Goal: Information Seeking & Learning: Find specific fact

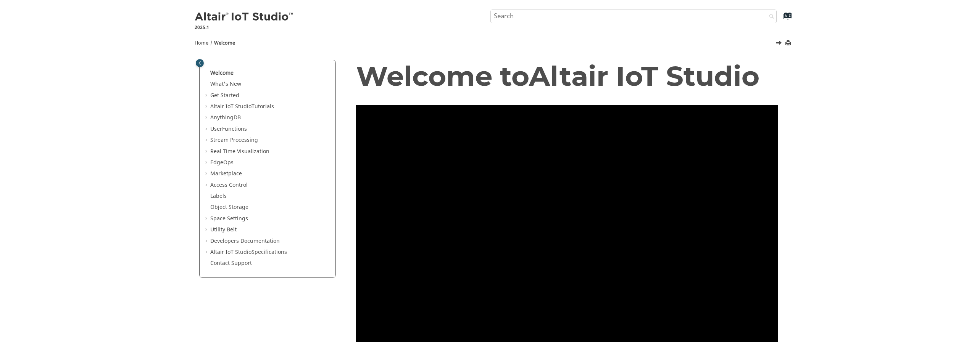
click at [519, 18] on input "Search query" at bounding box center [633, 17] width 286 height 14
type input "kubecongig"
click at [759, 10] on button "Search" at bounding box center [769, 17] width 21 height 15
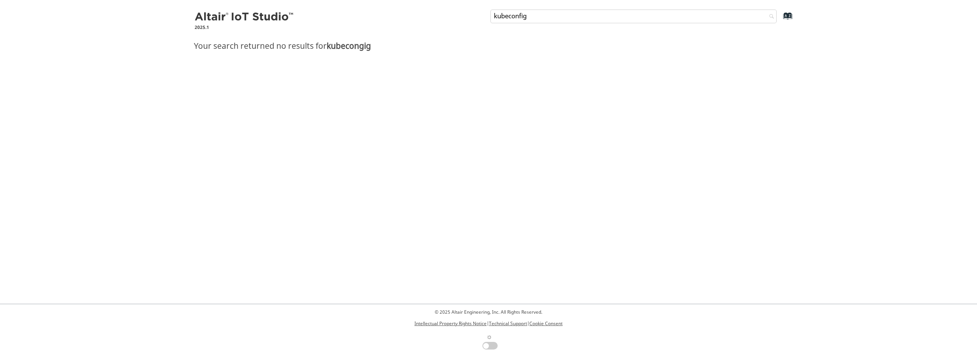
type input "kubeconfig"
click at [759, 10] on button "Search" at bounding box center [769, 17] width 21 height 15
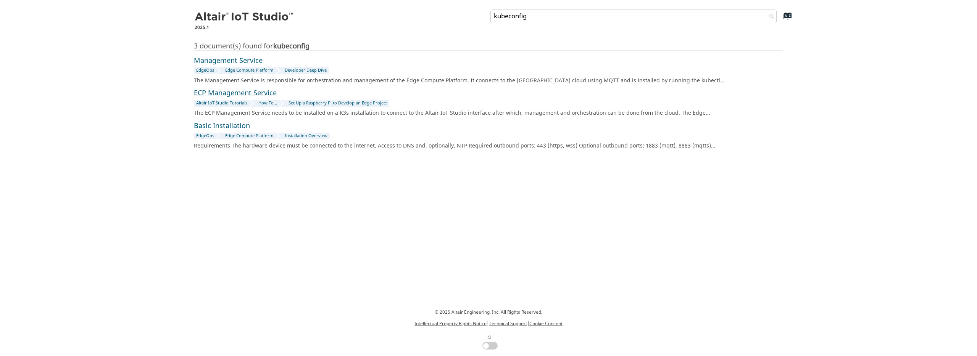
click at [251, 90] on link "ECP Management Service" at bounding box center [235, 93] width 83 height 10
click at [249, 58] on link "Management Service" at bounding box center [228, 61] width 69 height 10
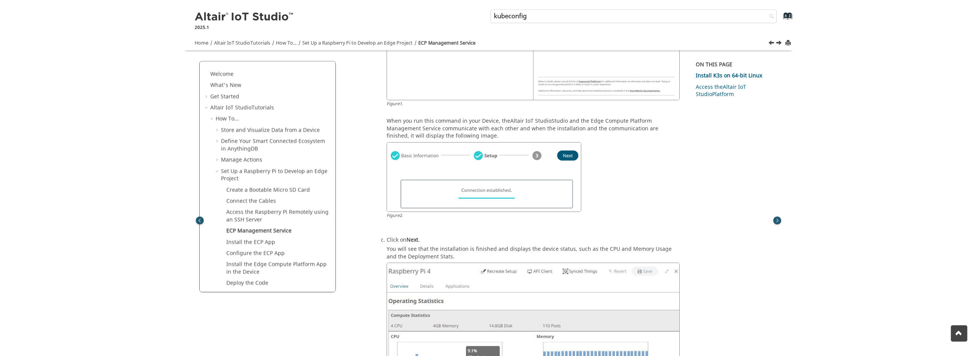
scroll to position [712, 0]
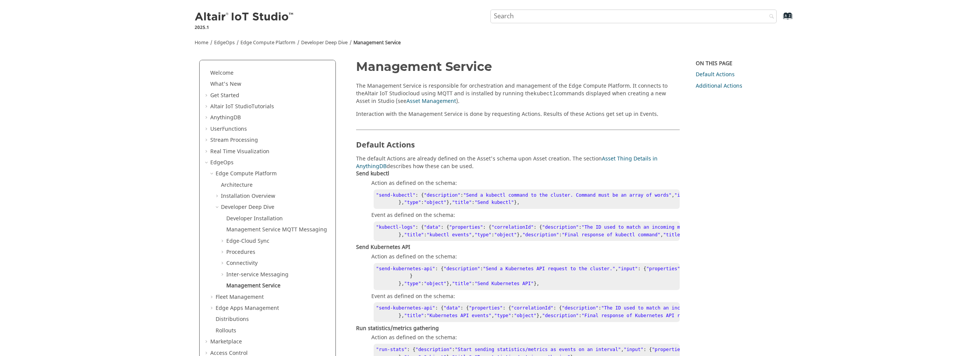
type input "kubeconfig"
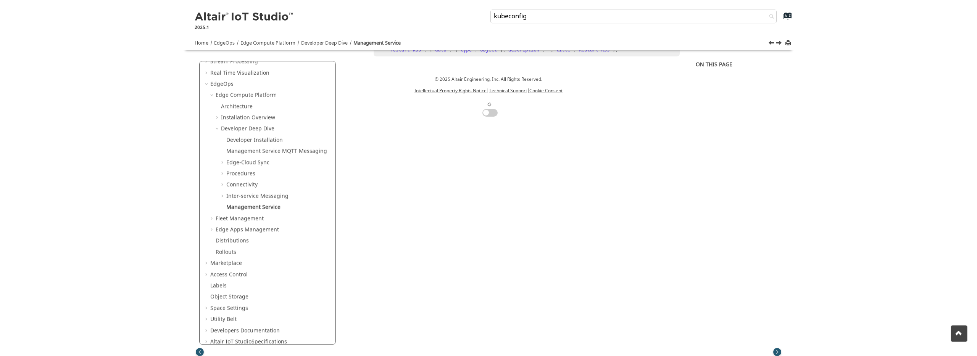
scroll to position [1790, 0]
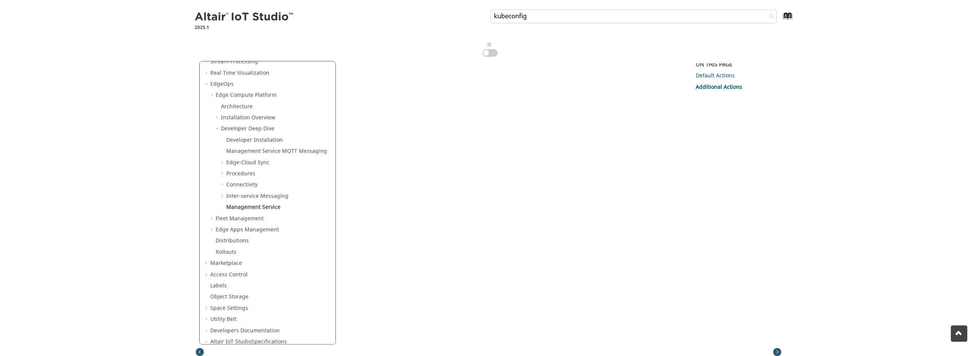
scroll to position [1948, 0]
